Goal: Task Accomplishment & Management: Complete application form

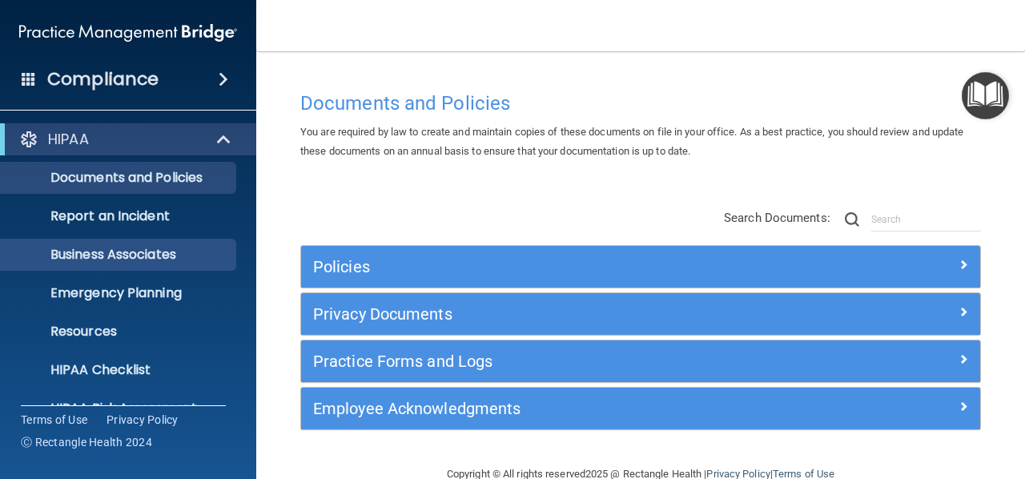
scroll to position [185, 0]
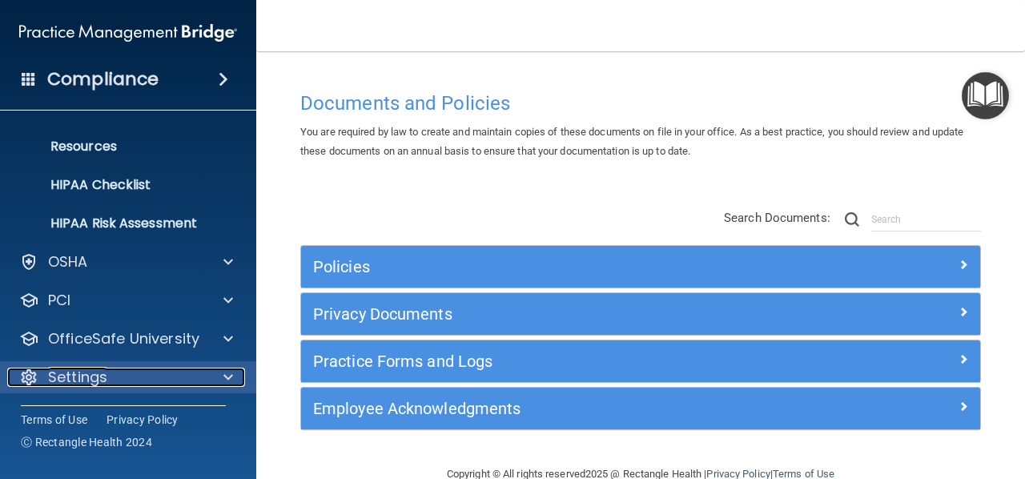
click at [85, 382] on p "Settings" at bounding box center [77, 377] width 59 height 19
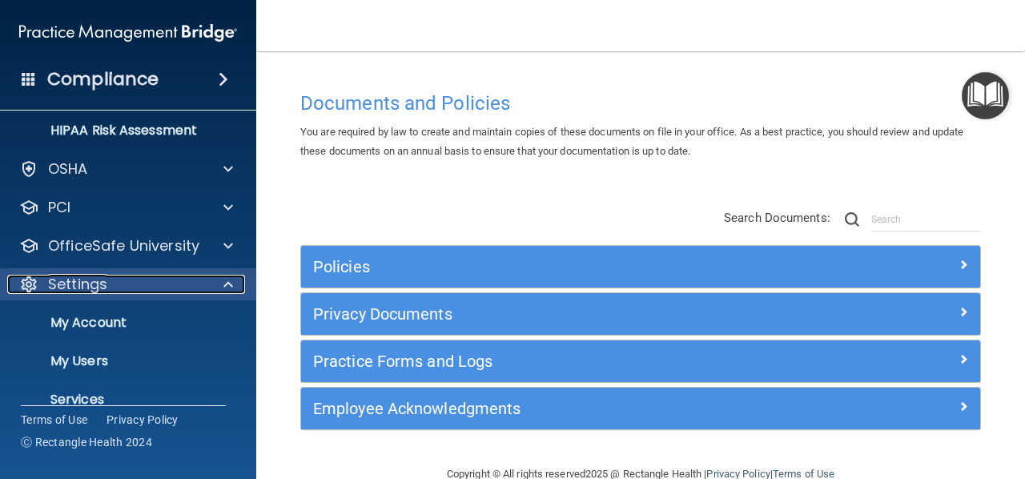
scroll to position [280, 0]
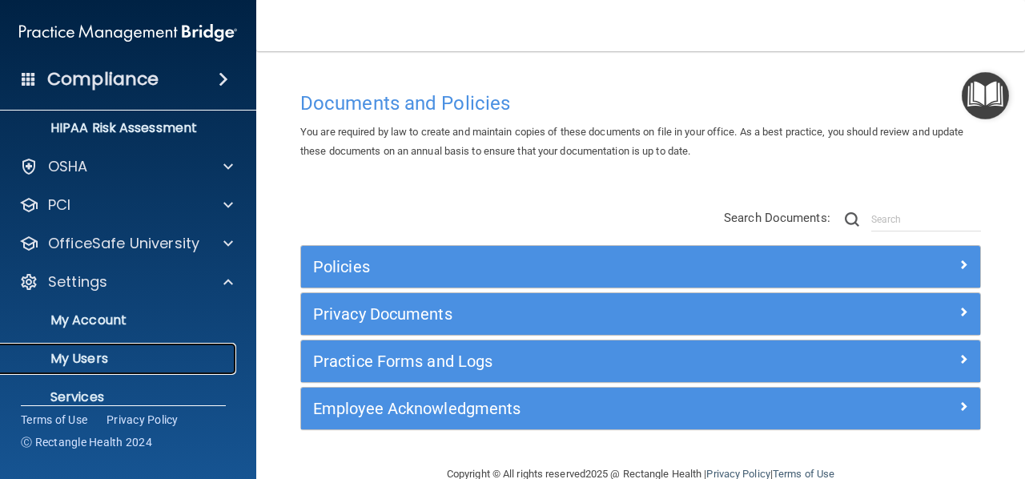
click at [79, 353] on p "My Users" at bounding box center [119, 359] width 219 height 16
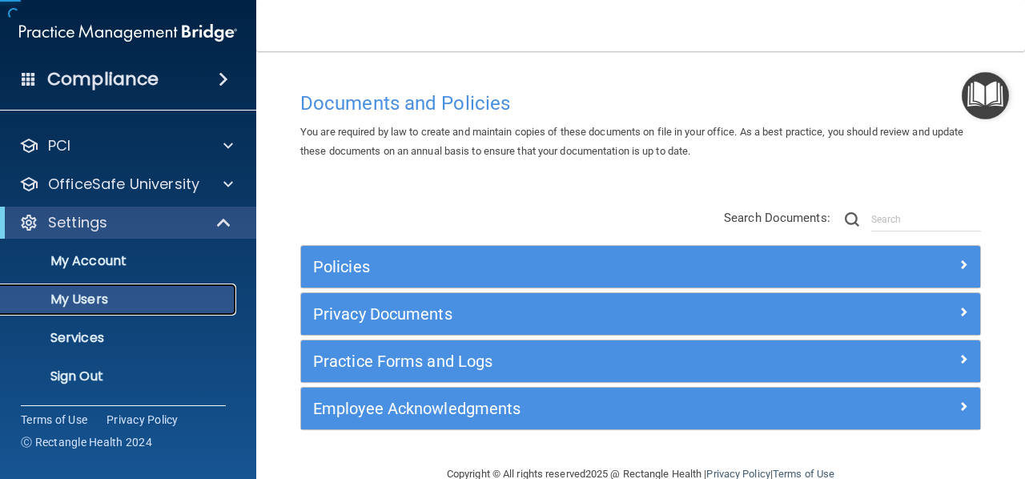
scroll to position [70, 0]
select select "20"
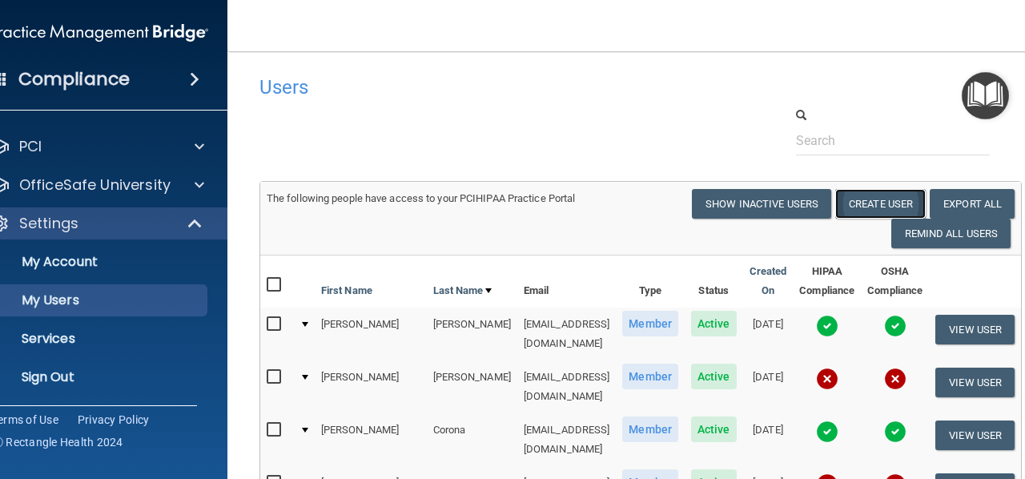
click at [885, 204] on button "Create User" at bounding box center [881, 204] width 91 height 30
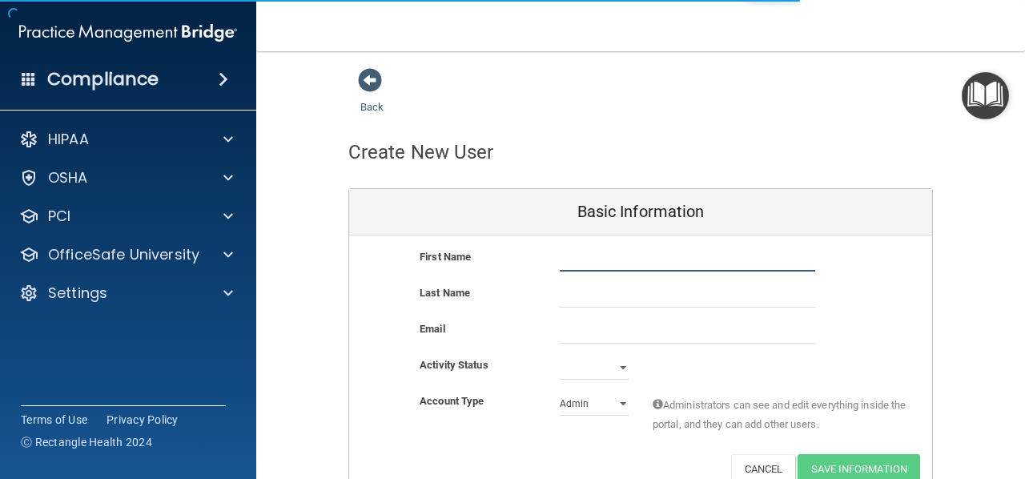
click at [670, 266] on input "text" at bounding box center [688, 260] width 256 height 24
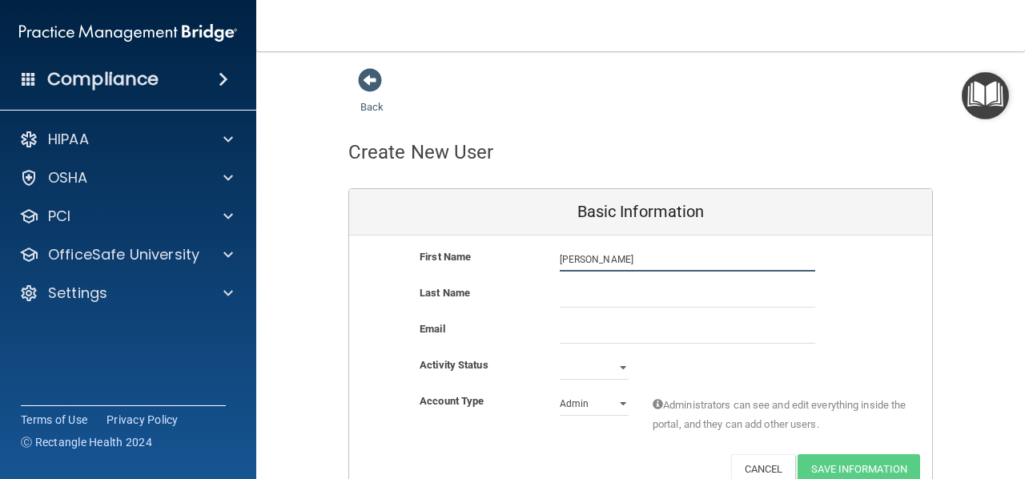
type input "[PERSON_NAME]"
paste input "[EMAIL_ADDRESS][DOMAIN_NAME]"
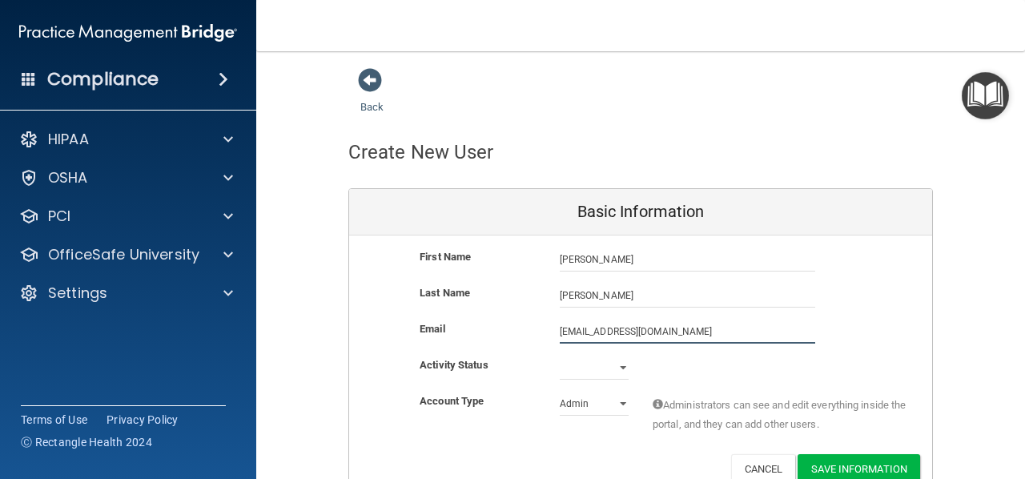
type input "[EMAIL_ADDRESS][DOMAIN_NAME]"
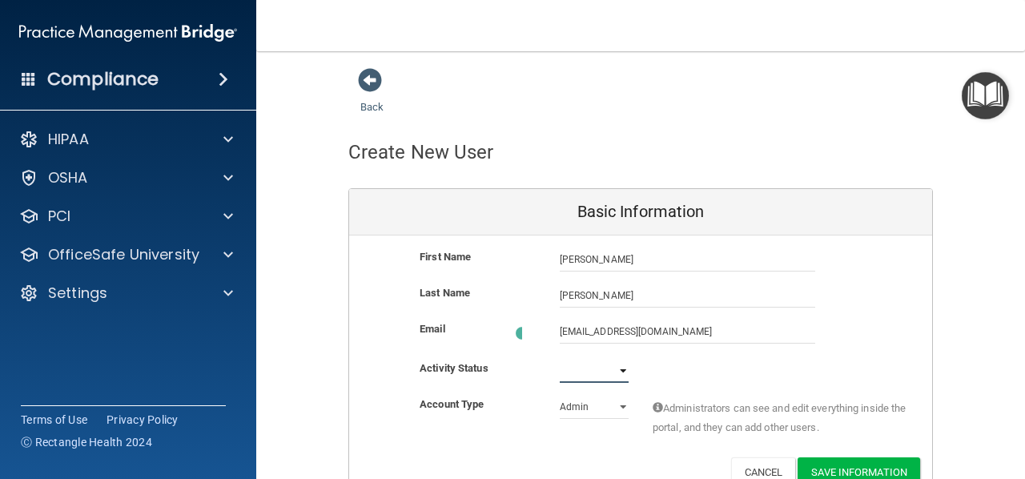
click at [579, 370] on select "Active Inactive" at bounding box center [594, 371] width 69 height 24
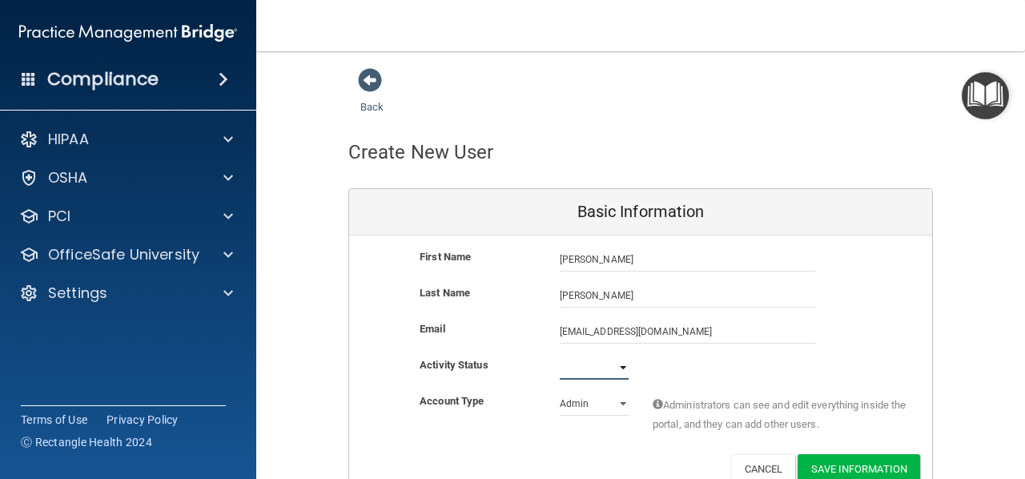
select select "active"
click at [560, 356] on select "Active Inactive" at bounding box center [594, 368] width 69 height 24
click at [578, 405] on select "Admin Member" at bounding box center [594, 404] width 69 height 24
select select "practice_member"
click at [560, 392] on select "Admin Member" at bounding box center [594, 404] width 69 height 24
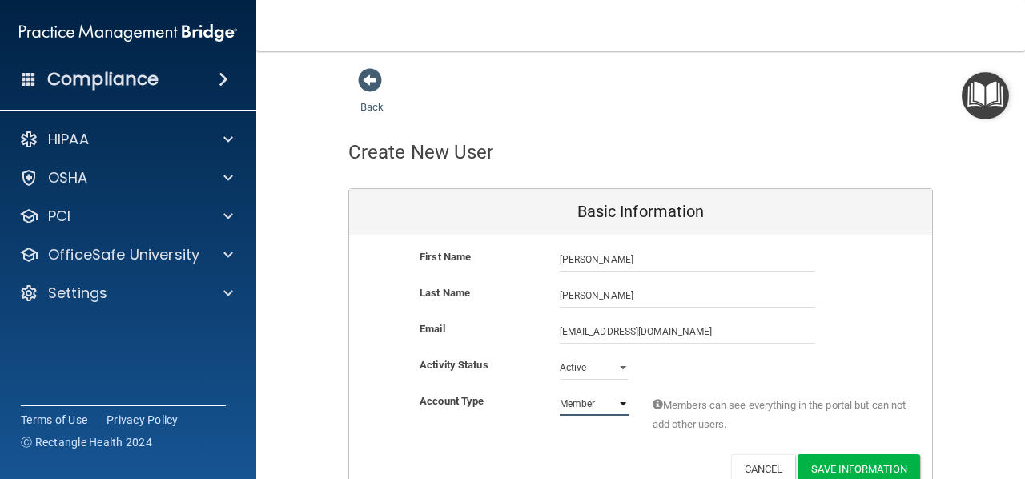
scroll to position [80, 0]
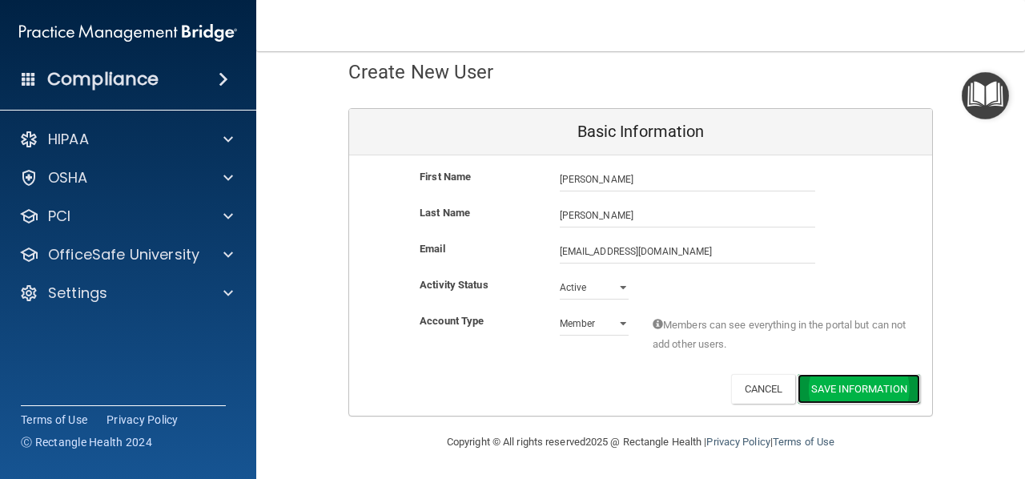
click at [856, 395] on button "Save Information" at bounding box center [859, 389] width 123 height 30
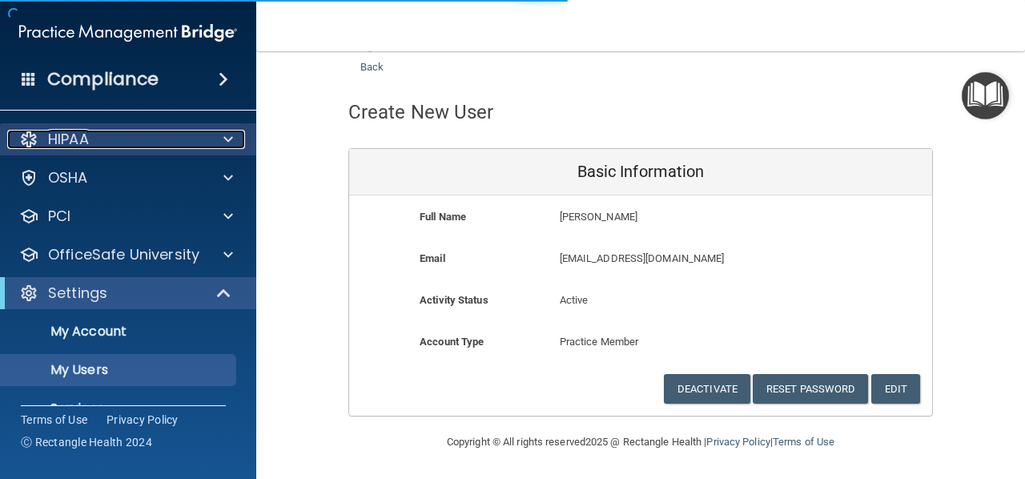
click at [180, 138] on div "HIPAA" at bounding box center [106, 139] width 199 height 19
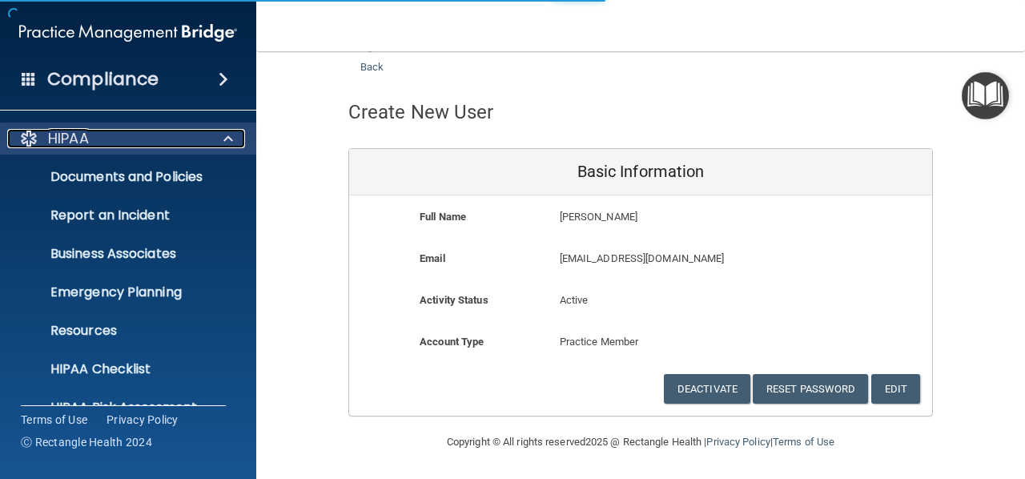
select select "20"
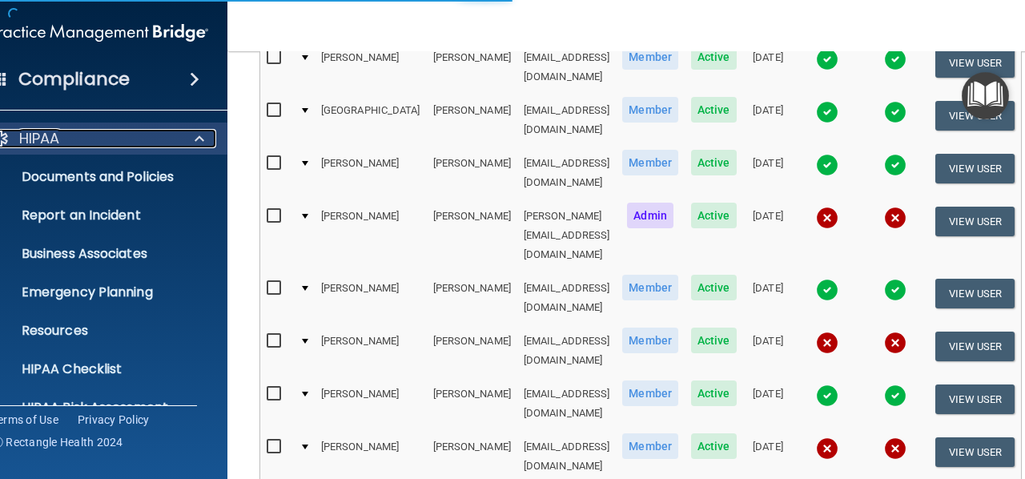
scroll to position [982, 0]
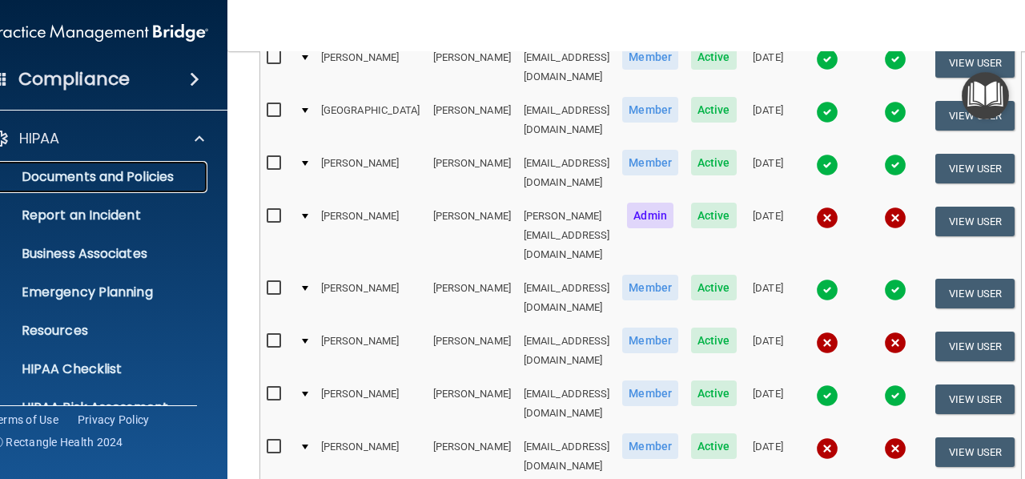
click at [154, 171] on p "Documents and Policies" at bounding box center [91, 177] width 219 height 16
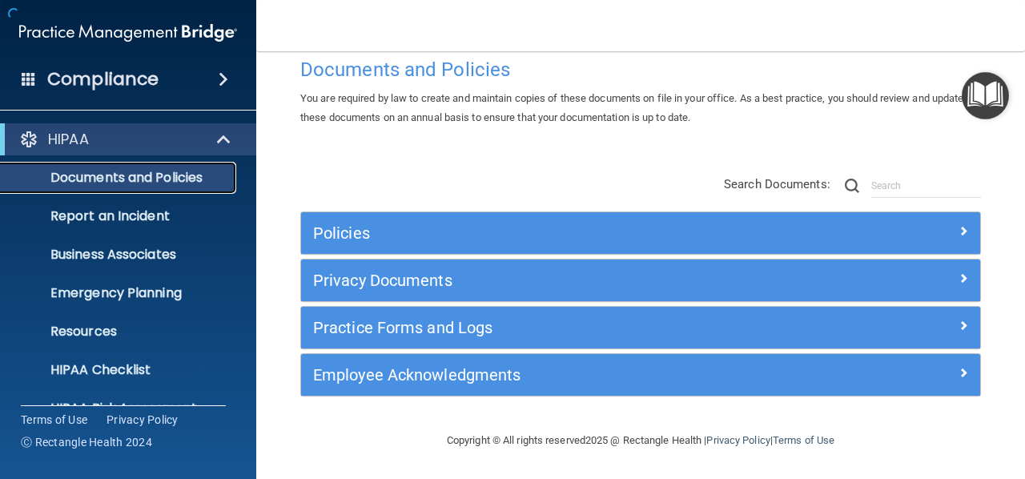
scroll to position [32, 0]
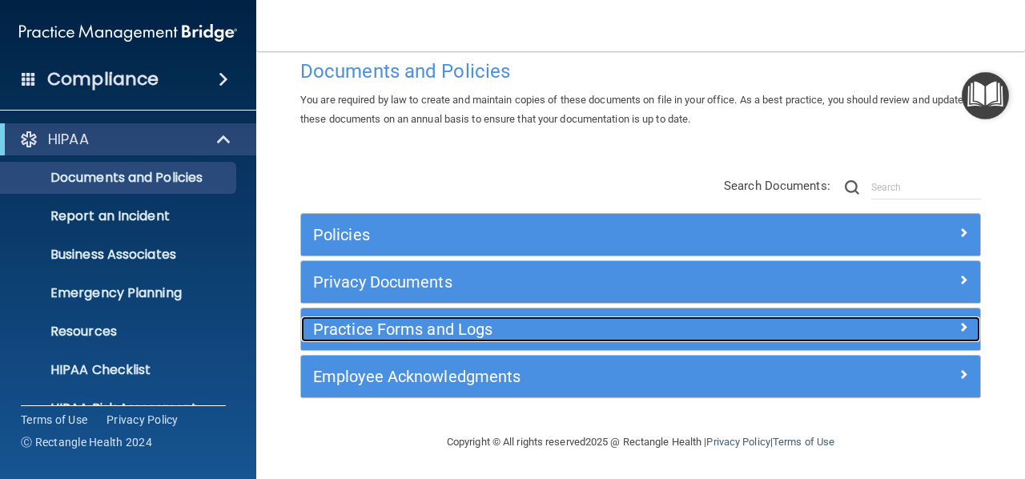
click at [330, 327] on h5 "Practice Forms and Logs" at bounding box center [555, 329] width 485 height 18
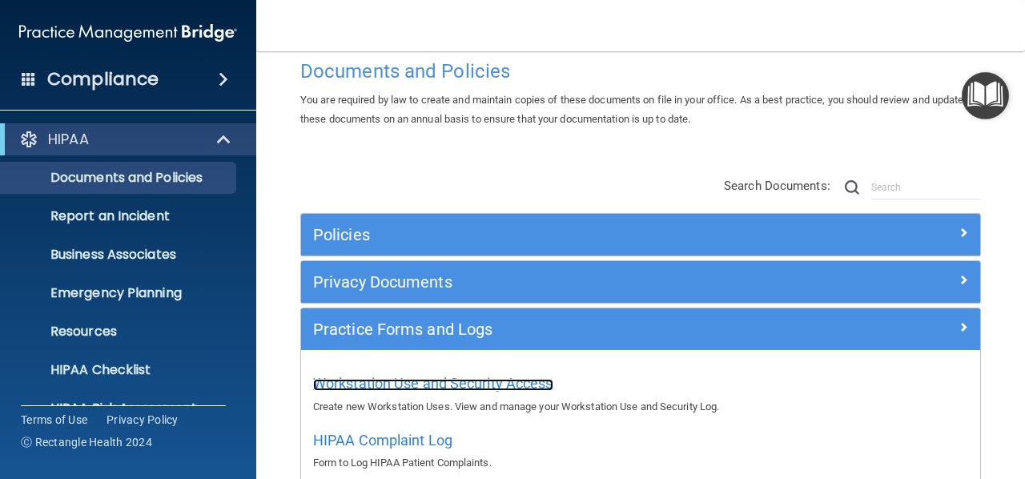
click at [383, 375] on span "Workstation Use and Security Access" at bounding box center [433, 383] width 240 height 17
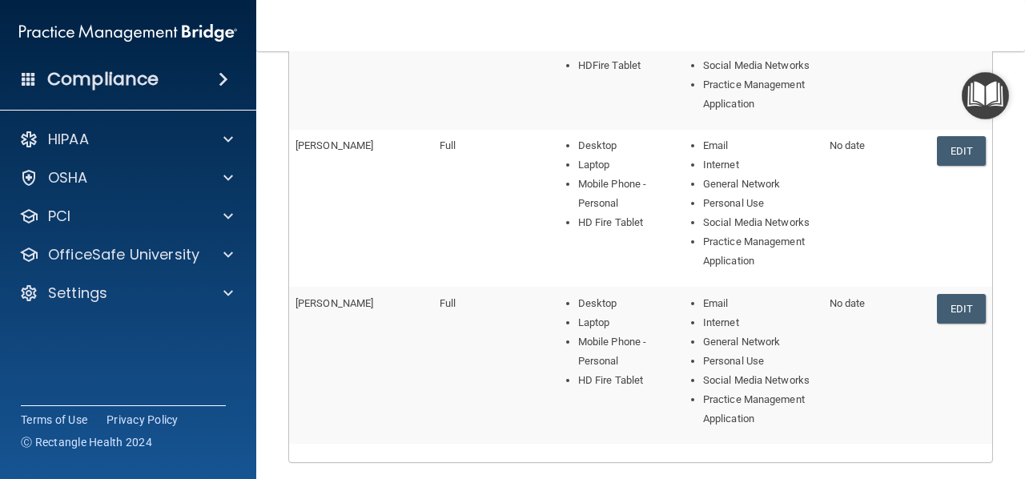
scroll to position [872, 0]
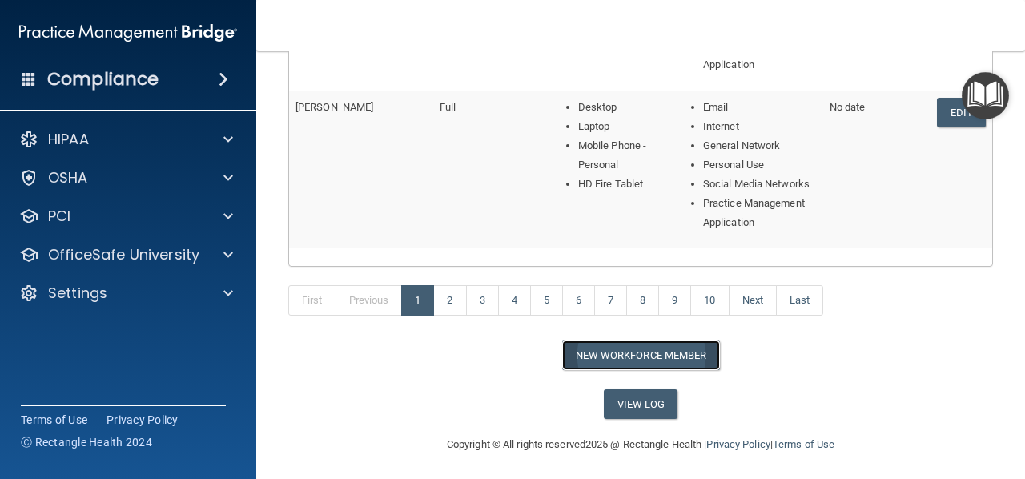
click at [631, 345] on button "New Workforce Member" at bounding box center [641, 355] width 158 height 30
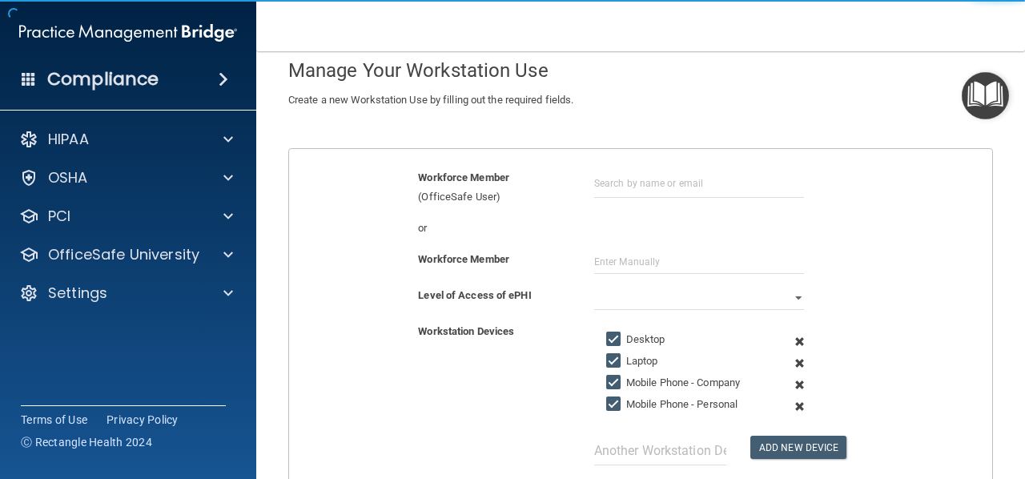
scroll to position [87, 0]
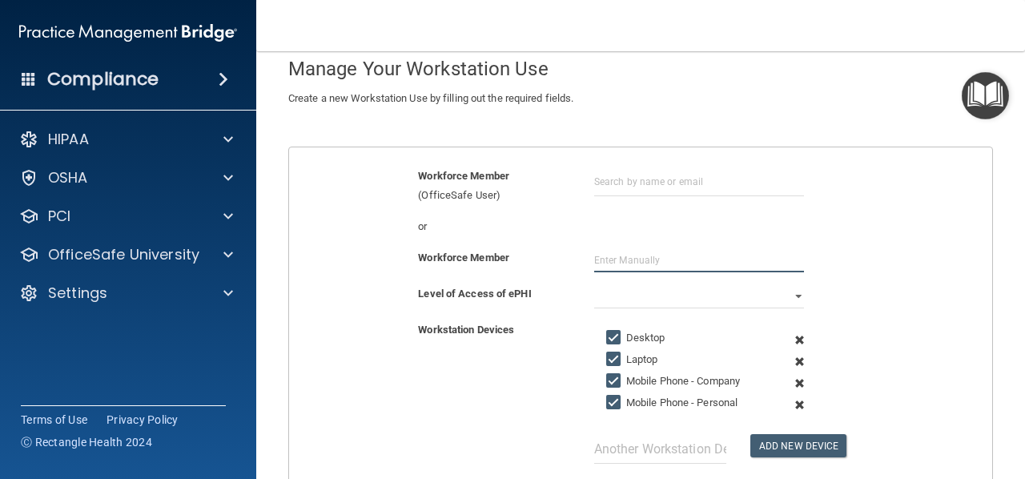
click at [609, 262] on input "text" at bounding box center [699, 260] width 211 height 24
click at [609, 174] on input "text" at bounding box center [699, 182] width 211 height 30
paste input "[EMAIL_ADDRESS][DOMAIN_NAME]"
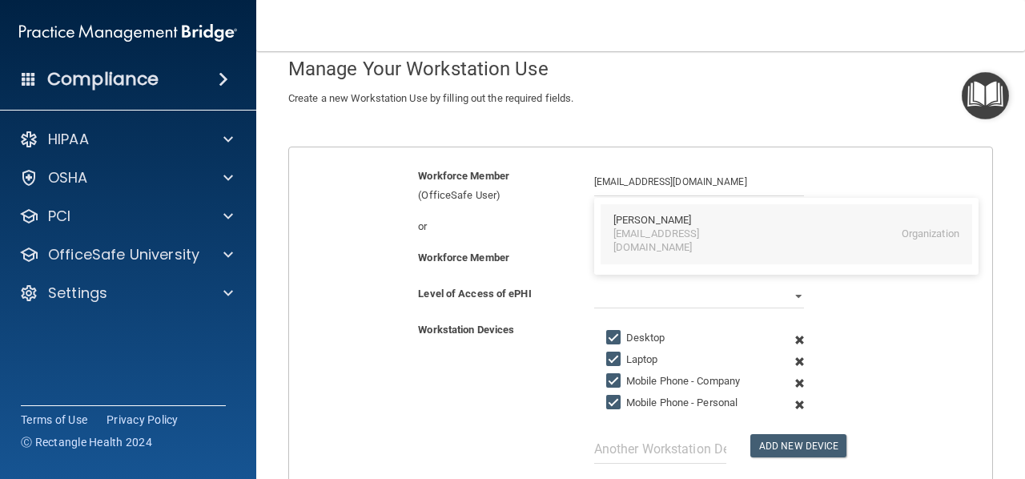
click at [635, 234] on div "[EMAIL_ADDRESS][DOMAIN_NAME]" at bounding box center [683, 241] width 139 height 27
type input "[PERSON_NAME]"
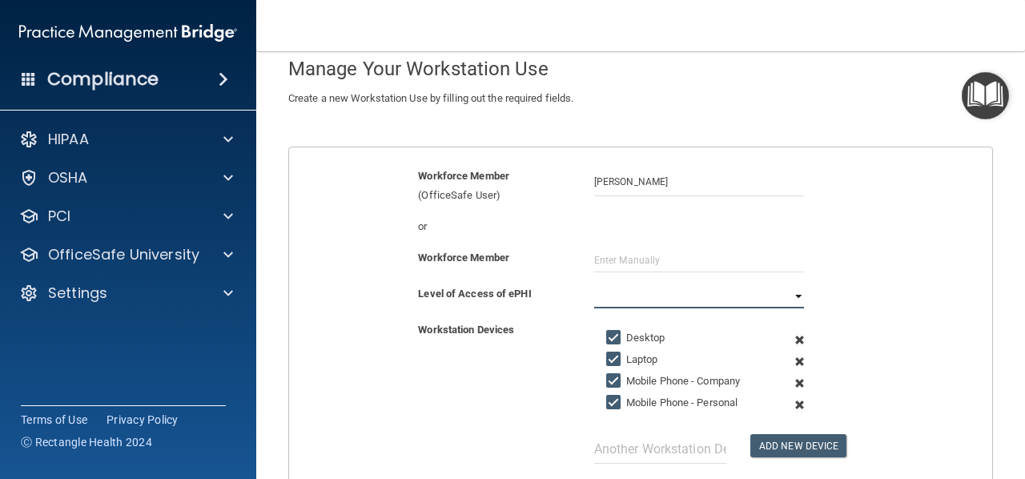
click at [616, 292] on select "Full Limited None" at bounding box center [699, 296] width 211 height 24
select select "0"
click at [594, 284] on select "Full Limited None" at bounding box center [699, 296] width 211 height 24
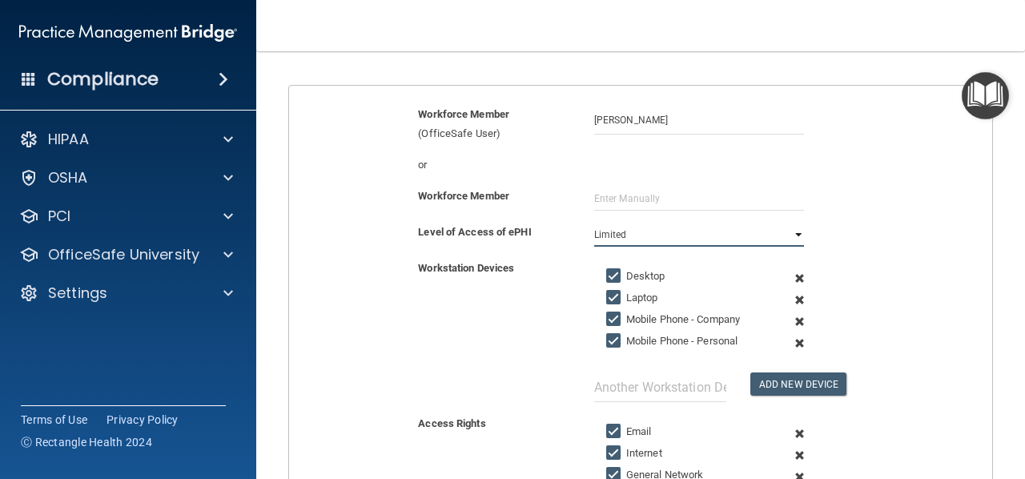
scroll to position [150, 0]
click at [607, 314] on input "Mobile Phone - Company" at bounding box center [615, 318] width 18 height 13
checkbox input "false"
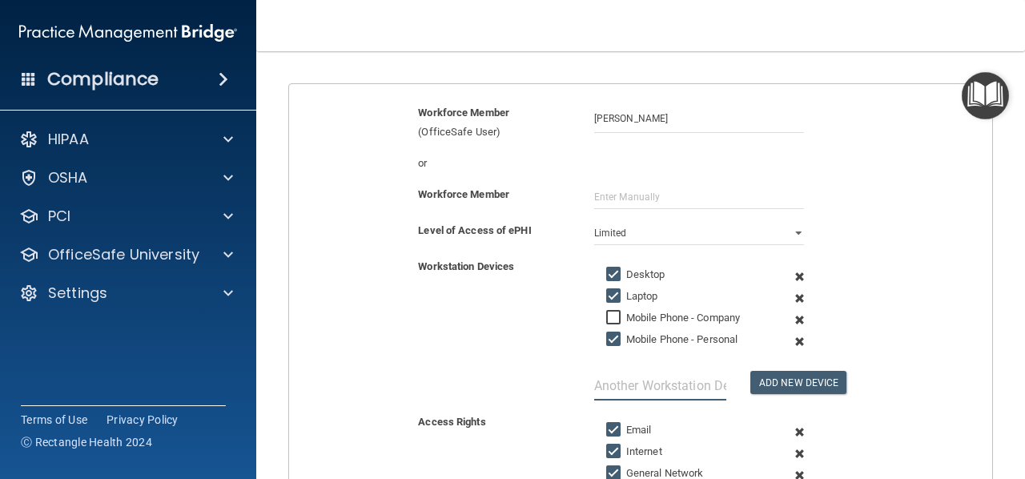
click at [661, 390] on input "text" at bounding box center [660, 386] width 132 height 30
type input "HD Fire Tablet"
click at [782, 381] on button "Add New Device" at bounding box center [799, 382] width 96 height 23
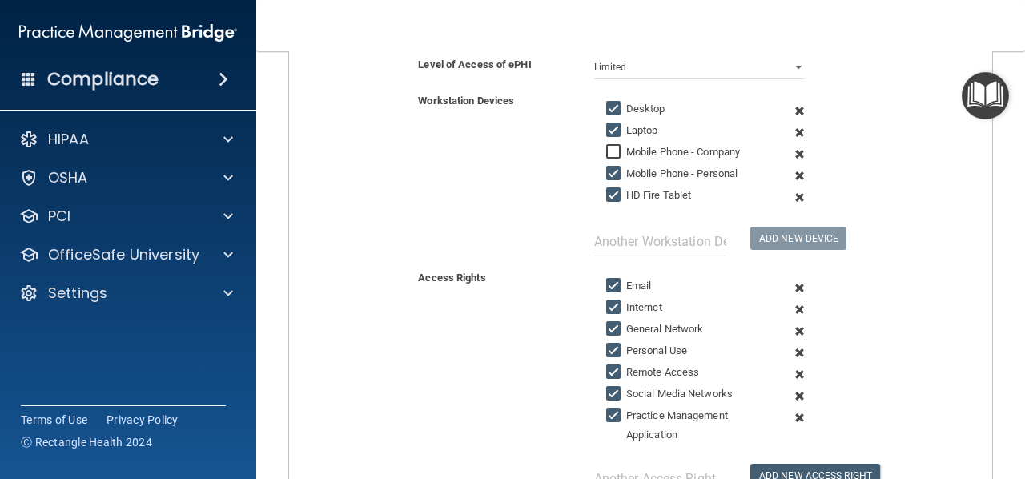
scroll to position [316, 0]
click at [607, 365] on input "Remote Access" at bounding box center [615, 371] width 18 height 13
checkbox input "false"
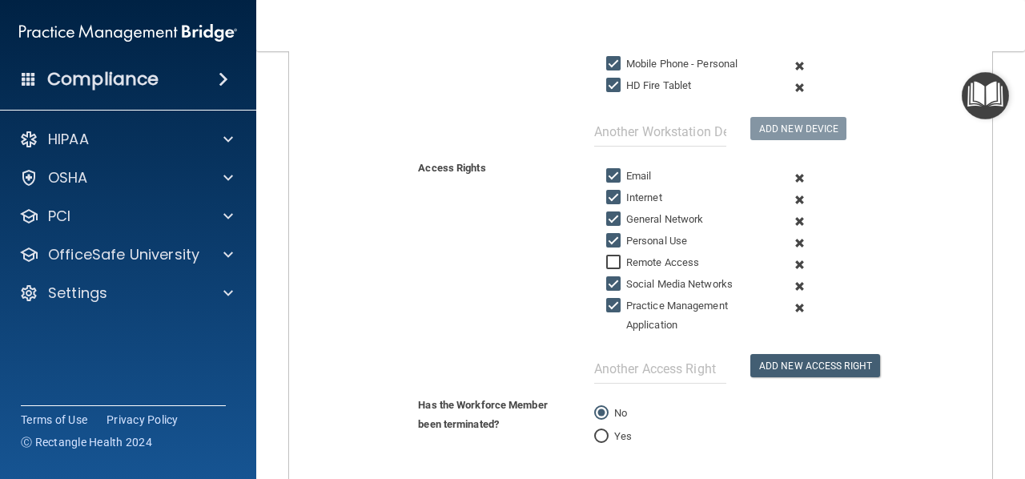
scroll to position [539, 0]
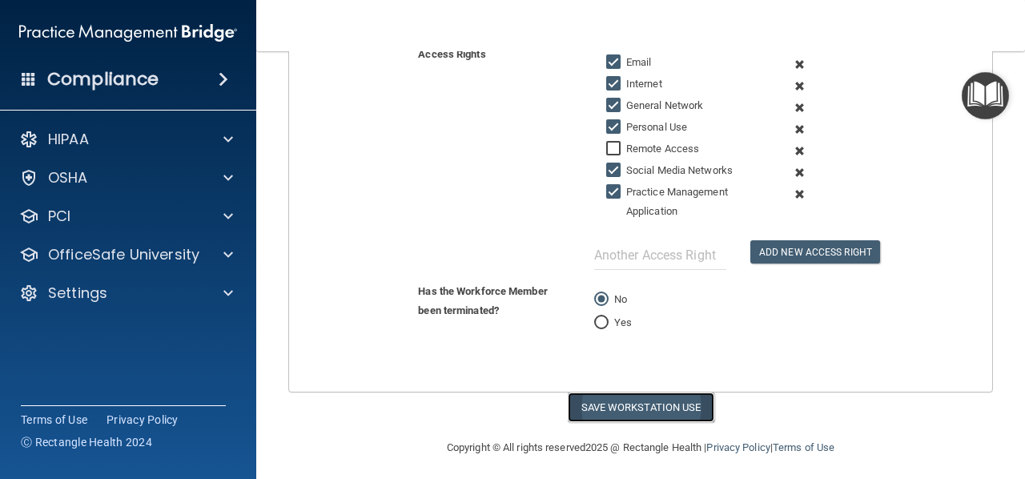
click at [663, 403] on button "Save Workstation Use" at bounding box center [641, 408] width 147 height 30
select select "? string:Full ?"
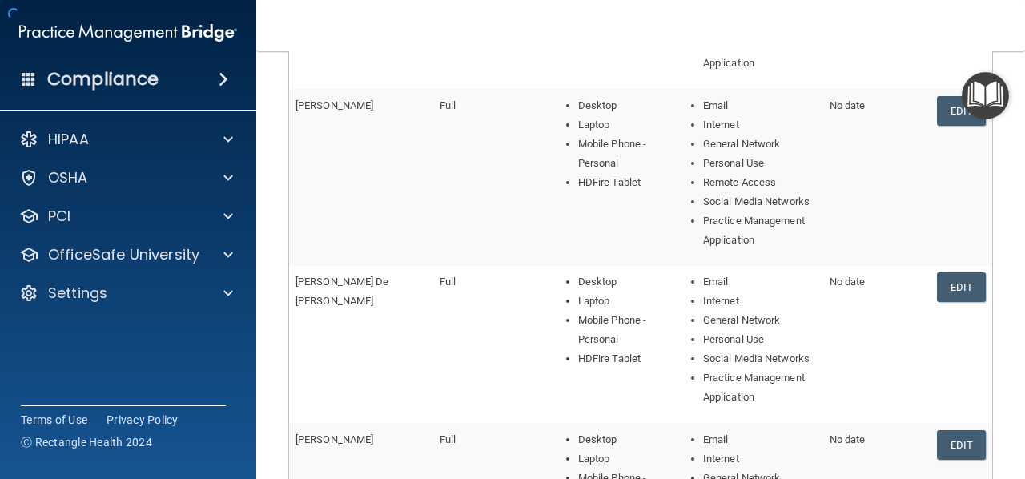
scroll to position [840, 0]
